Goal: Transaction & Acquisition: Purchase product/service

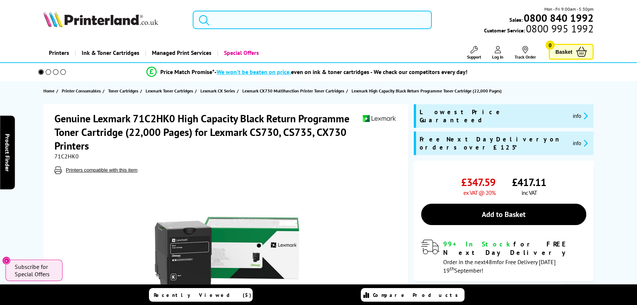
drag, startPoint x: 263, startPoint y: 11, endPoint x: 261, endPoint y: 17, distance: 6.6
click at [263, 11] on input "search" at bounding box center [312, 20] width 239 height 18
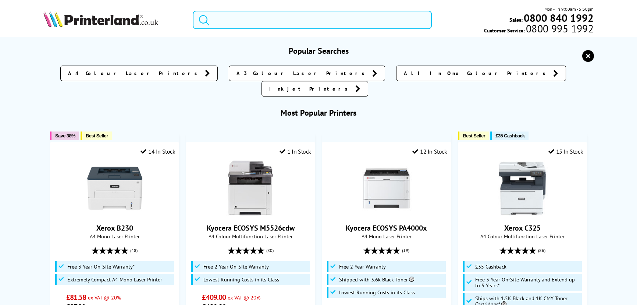
click at [261, 18] on input "search" at bounding box center [312, 20] width 239 height 18
paste input "Lexmark CX730"
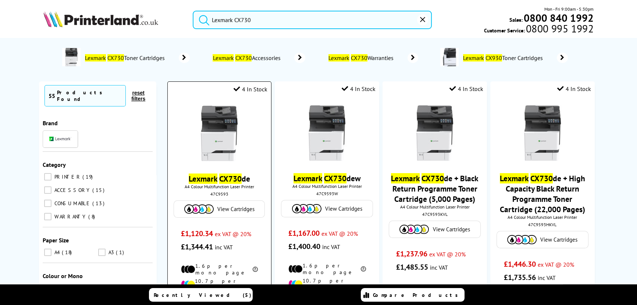
type input "Lexmark CX730"
click at [237, 176] on mark "CX730" at bounding box center [230, 178] width 22 height 10
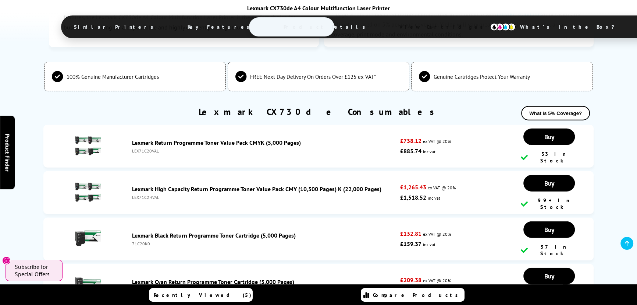
scroll to position [2592, 0]
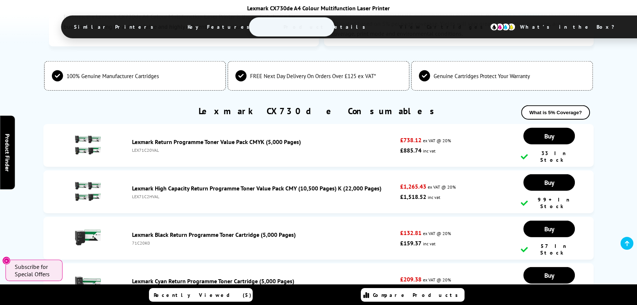
drag, startPoint x: 157, startPoint y: 113, endPoint x: 139, endPoint y: 112, distance: 18.1
click at [139, 147] on div "LEX71C20VAL" at bounding box center [264, 150] width 264 height 6
click at [162, 147] on div "LEX71C20VAL" at bounding box center [264, 150] width 264 height 6
drag, startPoint x: 161, startPoint y: 113, endPoint x: 139, endPoint y: 112, distance: 22.5
click at [139, 147] on div "LEX71C20VAL" at bounding box center [264, 150] width 264 height 6
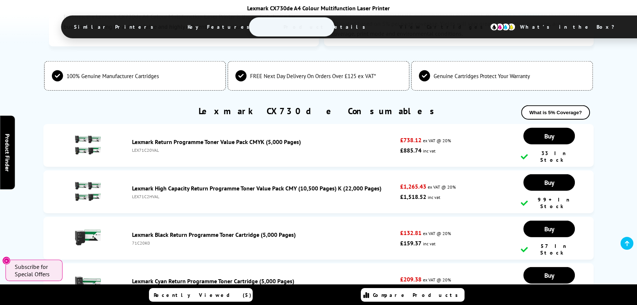
copy li "LEX71C20VAL"
drag, startPoint x: 161, startPoint y: 155, endPoint x: 131, endPoint y: 151, distance: 31.2
click at [131, 184] on div "Lexmark High Capacity Return Programme Toner Value Pack CMY (10,500 Pages) K (2…" at bounding box center [263, 191] width 271 height 15
copy div "LEX71C2HVAL"
drag, startPoint x: 153, startPoint y: 193, endPoint x: 129, endPoint y: 192, distance: 24.3
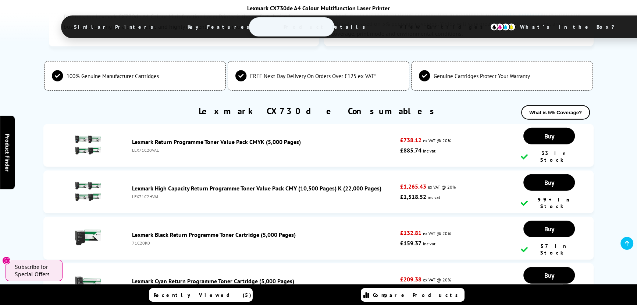
click at [129, 231] on div "Lexmark Black Return Programme Toner Cartridge (5,000 Pages) 71C20K0" at bounding box center [263, 238] width 271 height 15
copy div "71C20K0"
drag, startPoint x: 160, startPoint y: 117, endPoint x: 131, endPoint y: 115, distance: 29.5
click at [131, 124] on li "Lexmark Return Programme Toner Value Pack CMYK (5,000 Pages) LEX71C20VAL £738.1…" at bounding box center [318, 145] width 550 height 43
copy div "LEX71C20VAL"
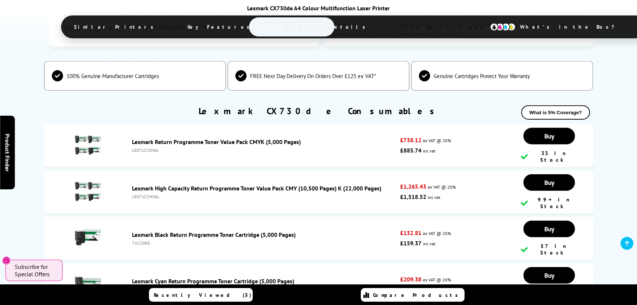
drag, startPoint x: 154, startPoint y: 236, endPoint x: 132, endPoint y: 234, distance: 21.9
click at [132, 263] on li "Lexmark Cyan Return Programme Toner Cartridge (5,000 Pages) 71C20C0 £209.38 ex …" at bounding box center [318, 284] width 550 height 43
copy div "71C20C0"
drag, startPoint x: 162, startPoint y: 115, endPoint x: 132, endPoint y: 114, distance: 29.4
click at [132, 147] on div "LEX71C20VAL" at bounding box center [264, 150] width 264 height 6
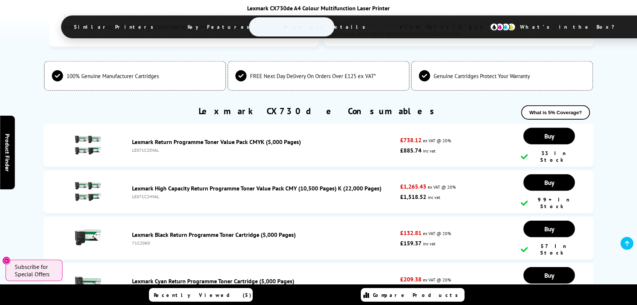
copy div "LEX71C20VAL"
drag, startPoint x: 158, startPoint y: 198, endPoint x: 131, endPoint y: 197, distance: 27.2
click at [131, 217] on li "Lexmark Black Return Programme Toner Cartridge (5,000 Pages) 71C20K0 £132.81 ex…" at bounding box center [318, 238] width 550 height 43
copy div "71C20K0"
drag, startPoint x: 158, startPoint y: 234, endPoint x: 132, endPoint y: 235, distance: 26.1
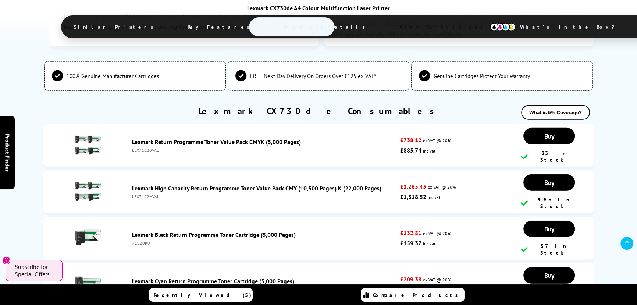
click at [132, 277] on div "Lexmark Cyan Return Programme Toner Cartridge (5,000 Pages) 71C20C0" at bounding box center [263, 284] width 271 height 15
copy div "71C20C0"
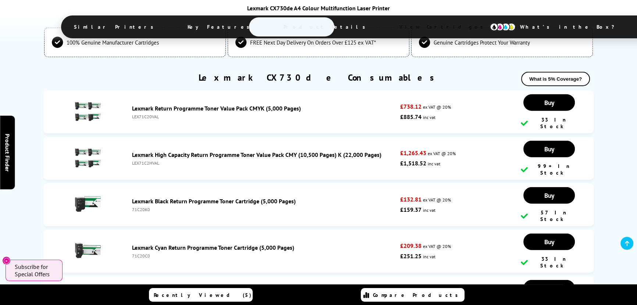
drag, startPoint x: 152, startPoint y: 239, endPoint x: 131, endPoint y: 243, distance: 20.9
click at [131, 276] on li "Lexmark Magenta Return Programme Toner Cartridge (5,000 Pages) 71C20M0 £209.38 …" at bounding box center [318, 297] width 550 height 43
copy div "71C20M0"
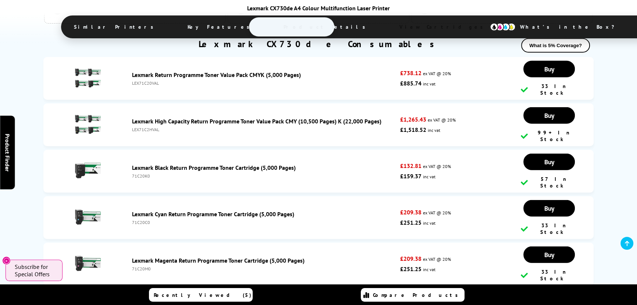
drag, startPoint x: 170, startPoint y: 249, endPoint x: 132, endPoint y: 248, distance: 37.9
click at [132, 289] on li "Lexmark Yellow Return Programme Toner Cartridge (5,000 Pages) 71C20Y0 £209.38 e…" at bounding box center [318, 310] width 550 height 43
copy div "71C20Y0"
drag, startPoint x: 185, startPoint y: 169, endPoint x: 132, endPoint y: 171, distance: 53.0
click at [132, 196] on li "Lexmark Cyan Return Programme Toner Cartridge (5,000 Pages) 71C20C0 £209.38 ex …" at bounding box center [318, 217] width 550 height 43
